Goal: Entertainment & Leisure: Consume media (video, audio)

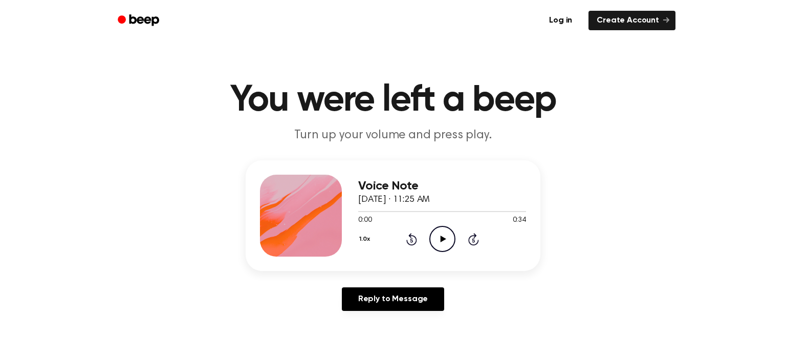
click at [442, 238] on icon at bounding box center [443, 238] width 6 height 7
click at [442, 238] on icon "Pause Audio" at bounding box center [442, 239] width 26 height 26
click at [442, 238] on icon at bounding box center [443, 238] width 6 height 7
click at [390, 213] on div at bounding box center [442, 211] width 168 height 8
click at [445, 237] on icon "Play Audio" at bounding box center [442, 239] width 26 height 26
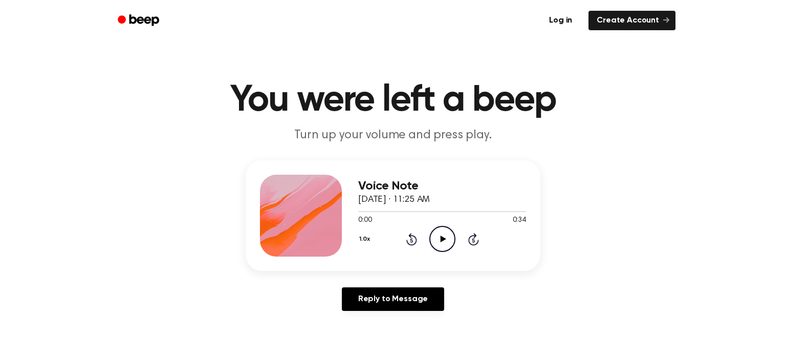
click at [445, 240] on icon "Play Audio" at bounding box center [442, 239] width 26 height 26
click at [442, 235] on icon "Play Audio" at bounding box center [442, 239] width 26 height 26
click at [444, 240] on icon at bounding box center [443, 238] width 6 height 7
click at [411, 240] on icon at bounding box center [411, 240] width 3 height 4
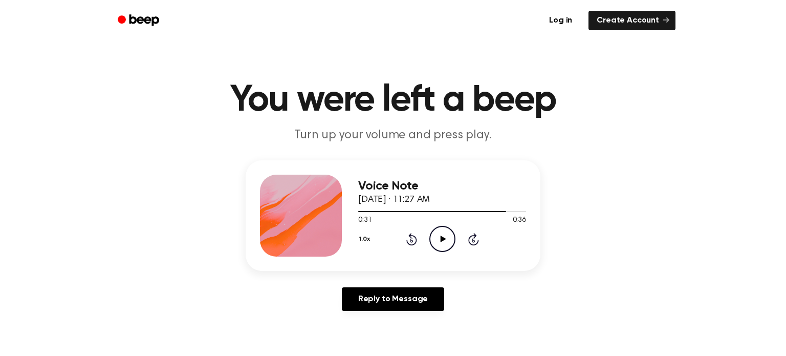
click at [411, 210] on div at bounding box center [442, 211] width 168 height 8
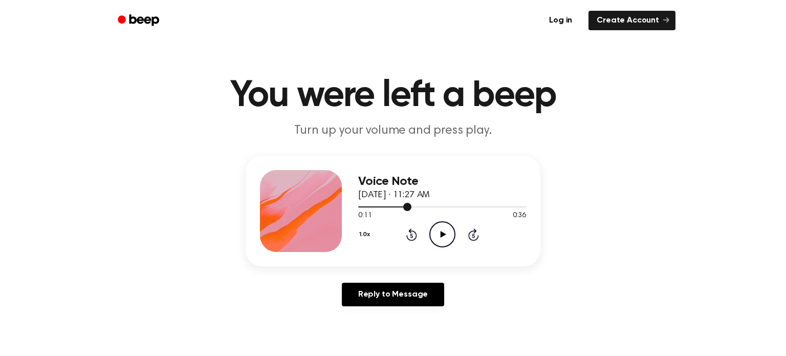
scroll to position [6, 0]
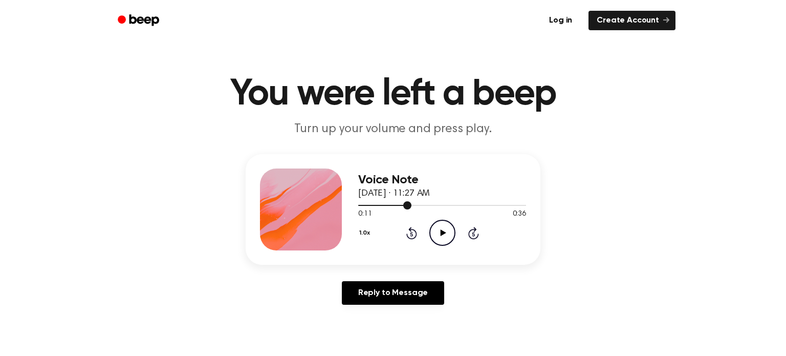
click at [438, 236] on icon "Play Audio" at bounding box center [442, 233] width 26 height 26
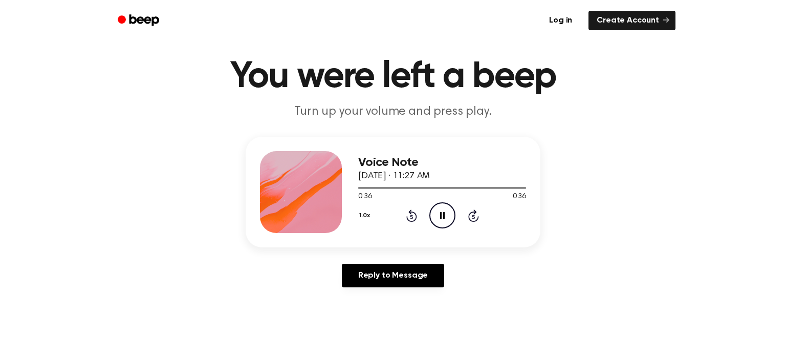
scroll to position [0, 0]
